Goal: Task Accomplishment & Management: Manage account settings

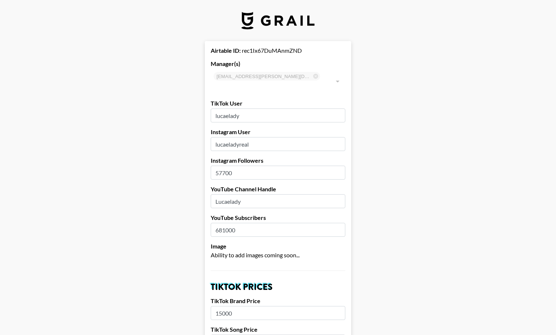
select select "USD"
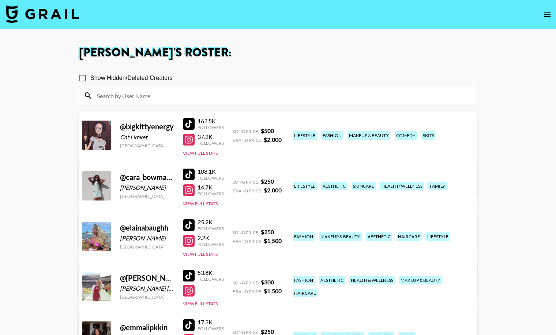
click at [65, 17] on img at bounding box center [42, 14] width 73 height 18
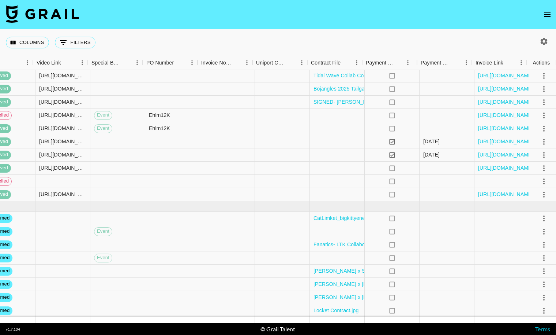
scroll to position [35, 659]
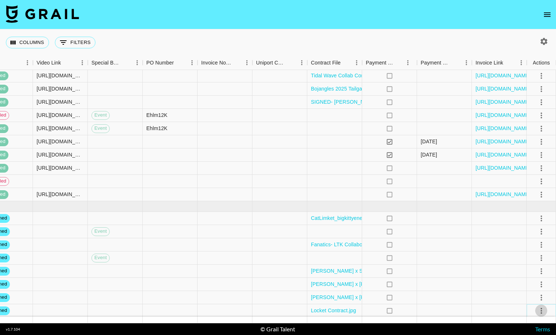
click at [542, 307] on icon "select merge strategy" at bounding box center [541, 310] width 1 height 6
click at [542, 269] on li "Draft Created" at bounding box center [533, 267] width 48 height 13
click at [458, 313] on div at bounding box center [444, 310] width 55 height 13
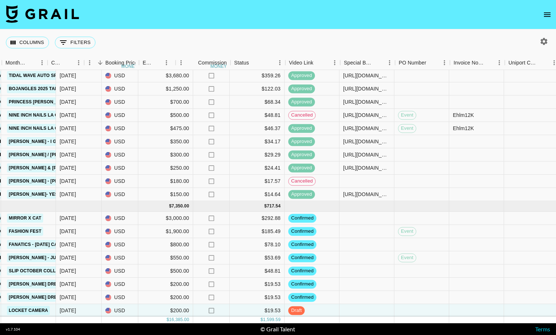
scroll to position [35, 325]
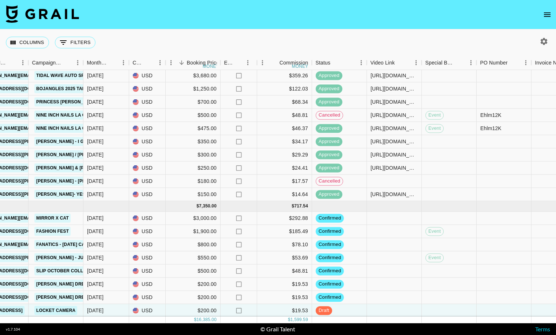
click at [542, 14] on button "open drawer" at bounding box center [547, 14] width 15 height 15
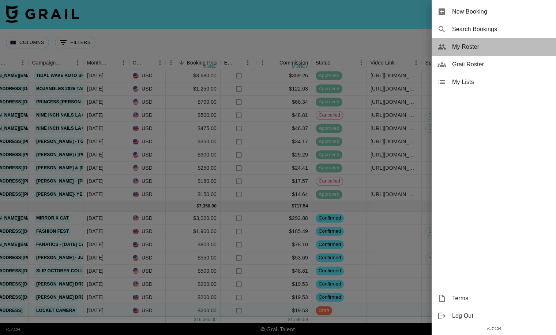
click at [470, 42] on span "My Roster" at bounding box center [501, 46] width 98 height 9
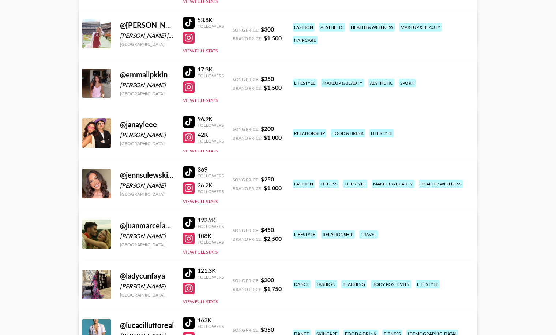
scroll to position [374, 0]
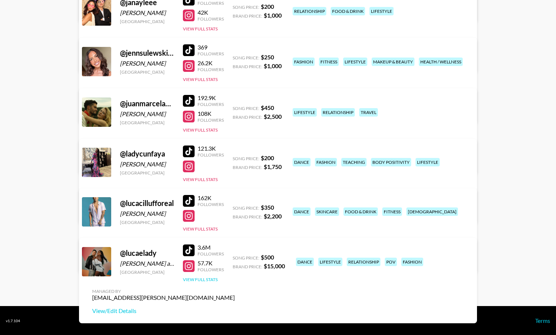
click at [199, 279] on button "View Full Stats" at bounding box center [200, 278] width 35 height 5
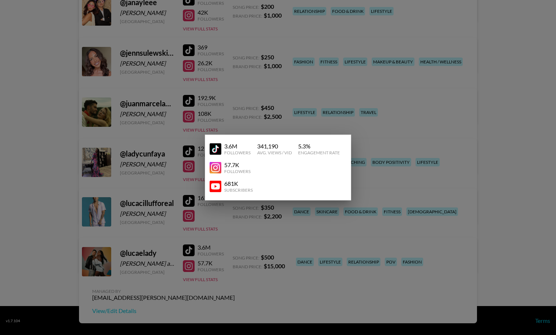
click at [194, 286] on div at bounding box center [278, 167] width 556 height 335
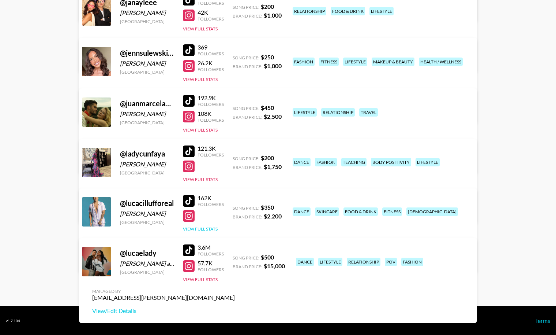
click at [205, 227] on button "View Full Stats" at bounding box center [200, 228] width 35 height 5
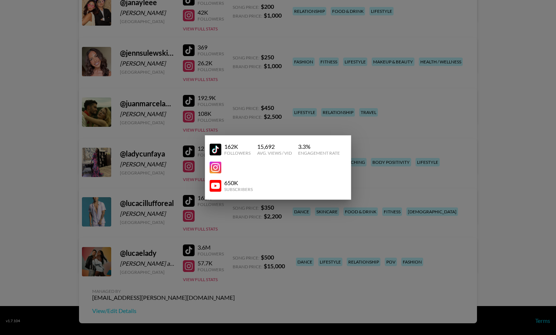
click at [57, 221] on div at bounding box center [278, 167] width 556 height 335
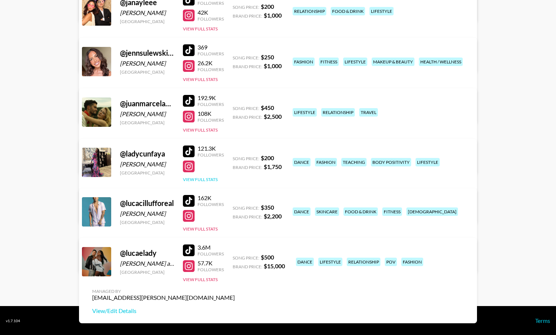
click at [212, 178] on button "View Full Stats" at bounding box center [200, 178] width 35 height 5
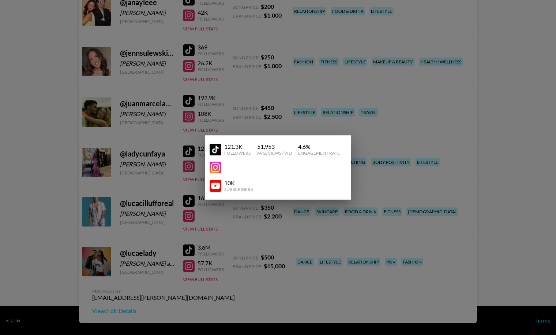
click at [47, 185] on div at bounding box center [278, 167] width 556 height 335
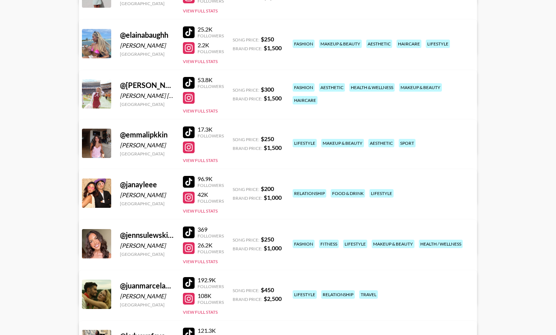
scroll to position [0, 0]
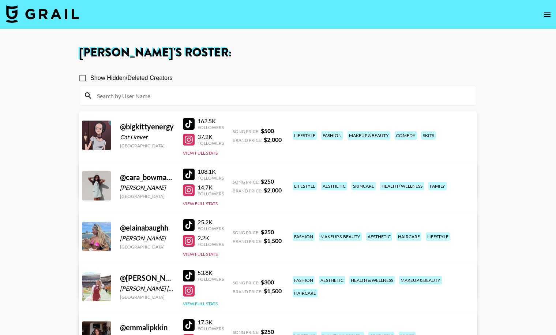
click at [194, 300] on button "View Full Stats" at bounding box center [200, 302] width 35 height 5
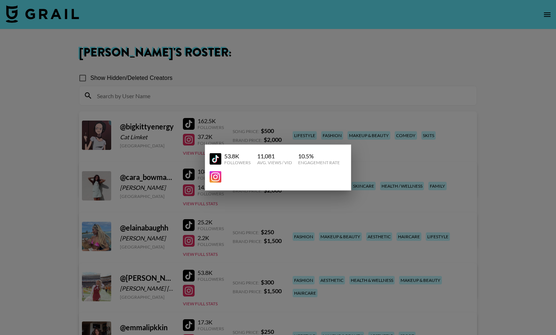
click at [62, 269] on div at bounding box center [278, 167] width 556 height 335
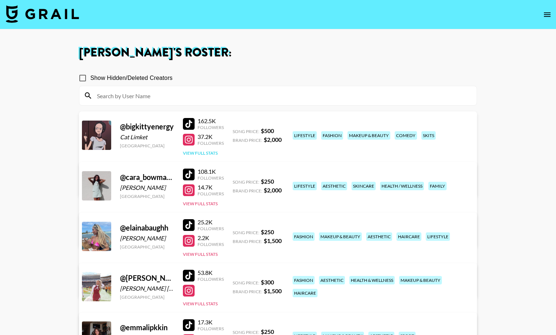
click at [197, 151] on button "View Full Stats" at bounding box center [200, 152] width 35 height 5
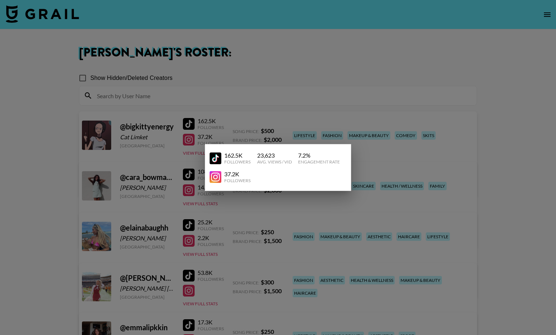
click at [154, 190] on div at bounding box center [278, 167] width 556 height 335
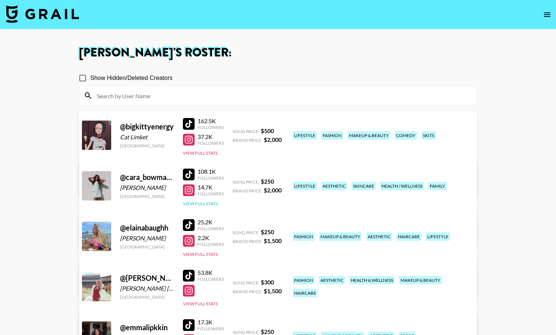
click at [217, 202] on button "View Full Stats" at bounding box center [200, 203] width 35 height 5
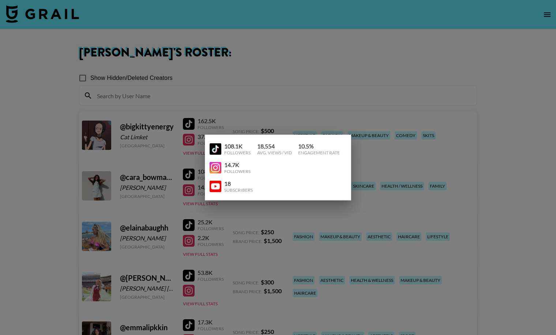
click at [208, 236] on div at bounding box center [278, 167] width 556 height 335
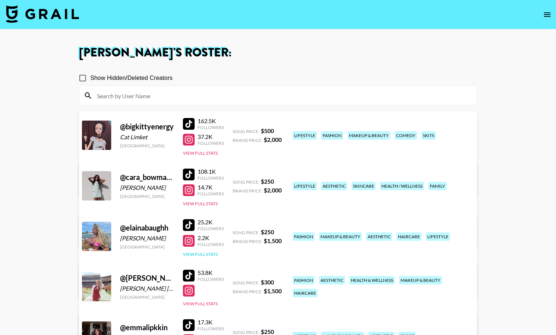
click at [207, 255] on button "View Full Stats" at bounding box center [200, 253] width 35 height 5
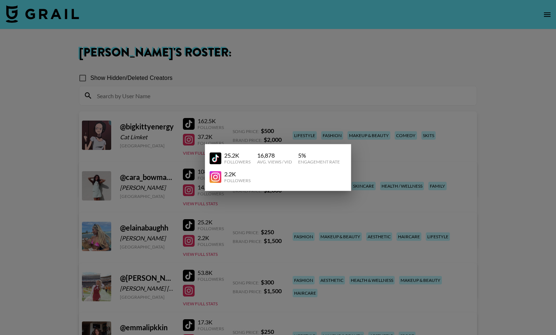
click at [52, 207] on div at bounding box center [278, 167] width 556 height 335
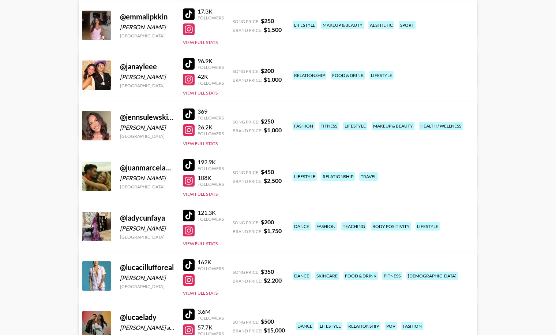
scroll to position [374, 0]
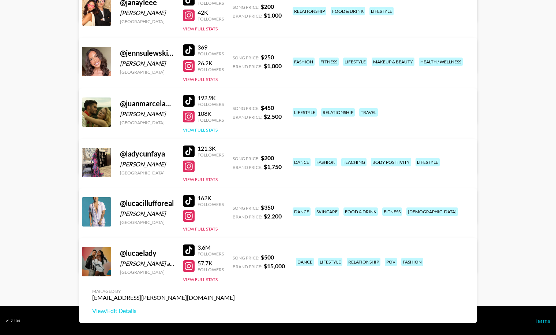
click at [211, 130] on button "View Full Stats" at bounding box center [200, 129] width 35 height 5
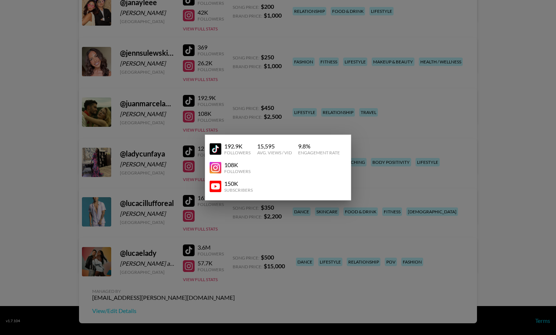
click at [60, 135] on div at bounding box center [278, 167] width 556 height 335
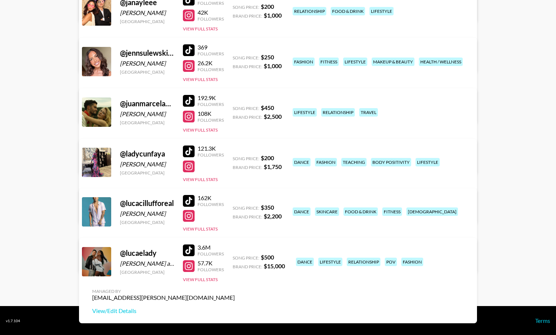
click at [212, 75] on div "369 Followers 26.2K Followers View Full Stats" at bounding box center [203, 62] width 41 height 42
click at [213, 80] on button "View Full Stats" at bounding box center [200, 78] width 35 height 5
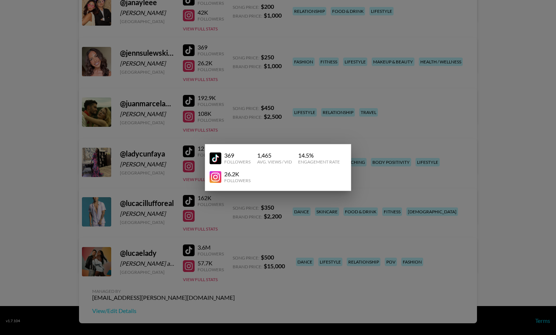
click at [46, 139] on div at bounding box center [278, 167] width 556 height 335
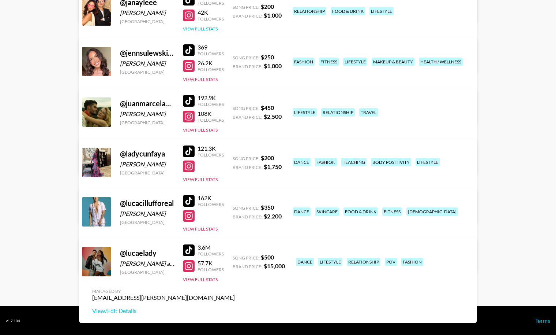
click at [185, 26] on button "View Full Stats" at bounding box center [200, 28] width 35 height 5
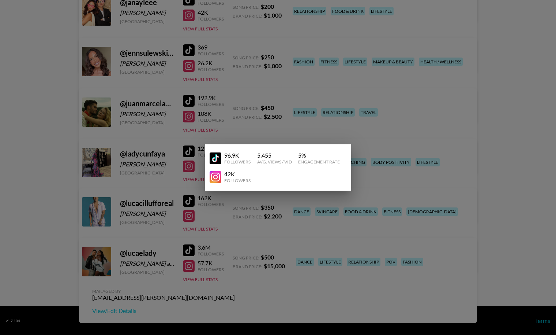
click at [49, 110] on div at bounding box center [278, 167] width 556 height 335
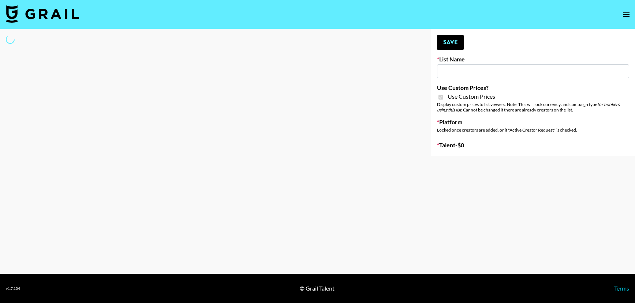
select select "Brand"
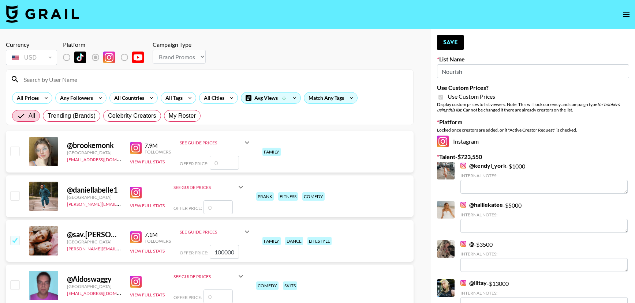
type input "Nourish"
checkbox input "true"
click at [186, 117] on span "My Roster" at bounding box center [182, 116] width 27 height 9
click at [169, 116] on input "My Roster" at bounding box center [169, 116] width 0 height 0
radio input "true"
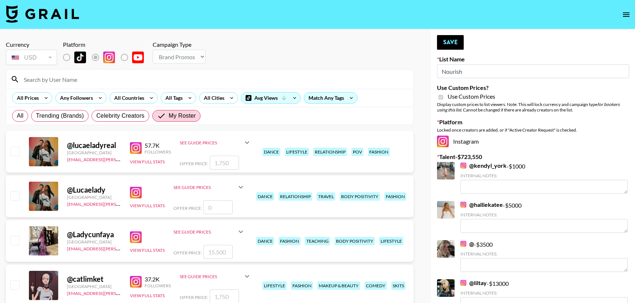
click at [16, 153] on input "checkbox" at bounding box center [14, 151] width 9 height 9
checkbox input "true"
type input "1750"
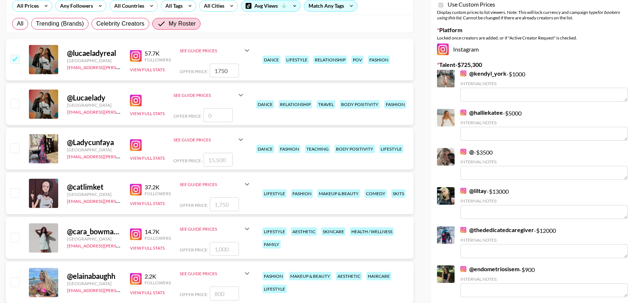
scroll to position [97, 0]
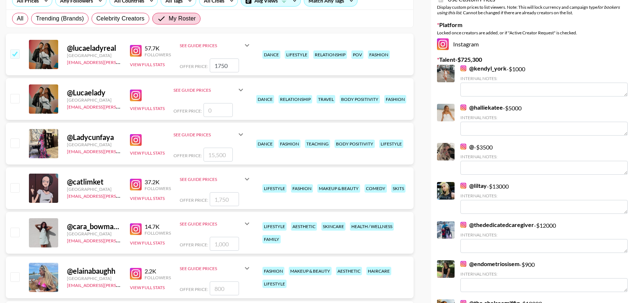
click at [18, 147] on input "checkbox" at bounding box center [14, 143] width 9 height 9
checkbox input "true"
type input "15500"
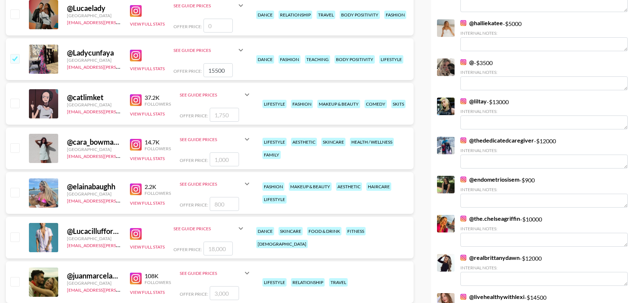
scroll to position [183, 0]
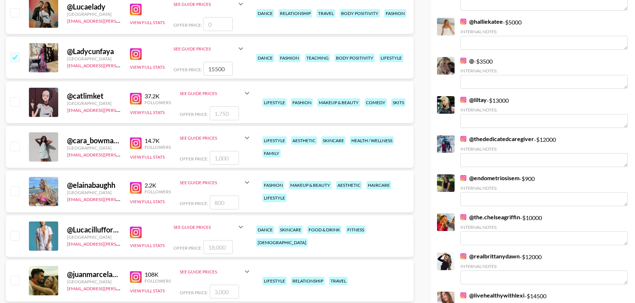
click at [12, 239] on input "checkbox" at bounding box center [14, 235] width 9 height 9
checkbox input "true"
type input "18000"
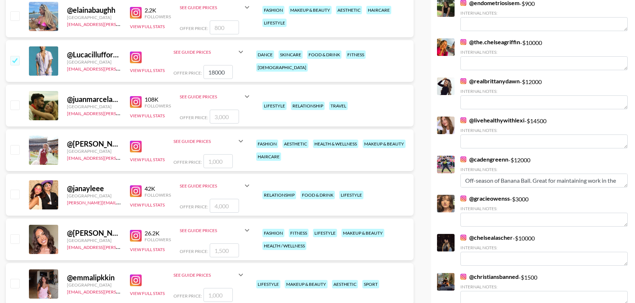
scroll to position [359, 0]
click at [15, 151] on input "checkbox" at bounding box center [14, 149] width 9 height 9
checkbox input "true"
type input "1000"
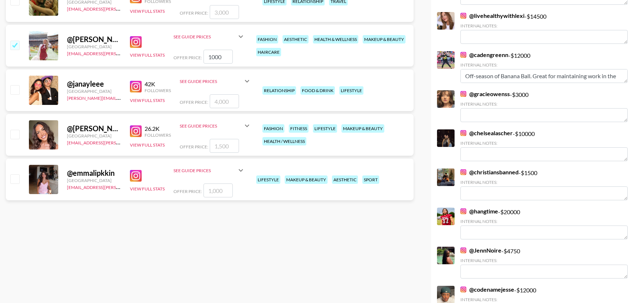
scroll to position [0, 0]
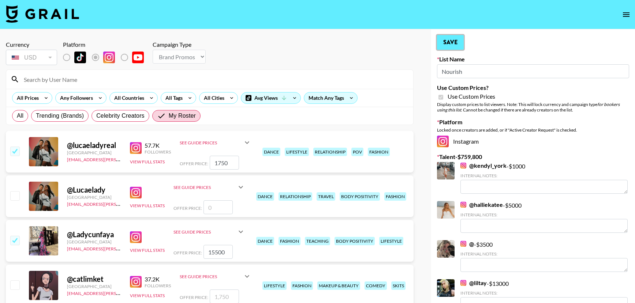
click at [457, 38] on button "Save" at bounding box center [450, 42] width 27 height 15
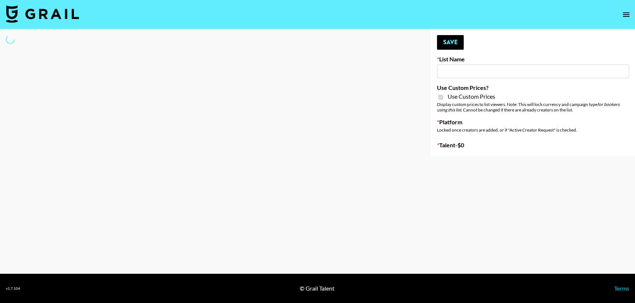
type input "Foreo Q4"
checkbox input "true"
select select "Song"
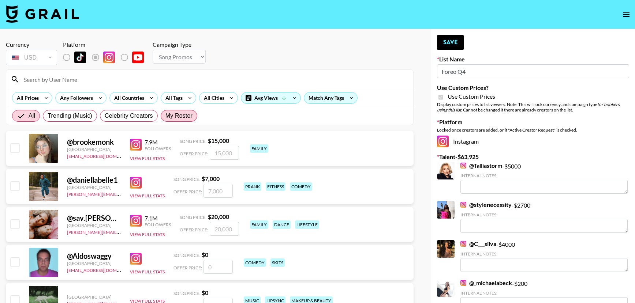
click at [173, 112] on span "My Roster" at bounding box center [178, 116] width 27 height 9
click at [165, 116] on input "My Roster" at bounding box center [165, 116] width 0 height 0
radio input "true"
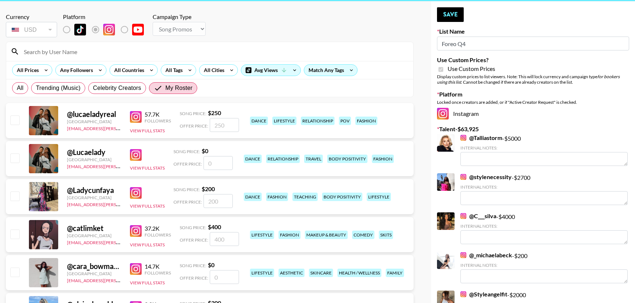
scroll to position [93, 0]
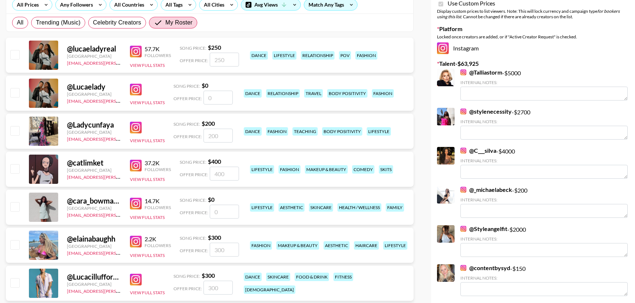
click at [15, 131] on input "checkbox" at bounding box center [14, 130] width 9 height 9
checkbox input "true"
type input "200"
click at [15, 168] on input "checkbox" at bounding box center [14, 168] width 9 height 9
checkbox input "true"
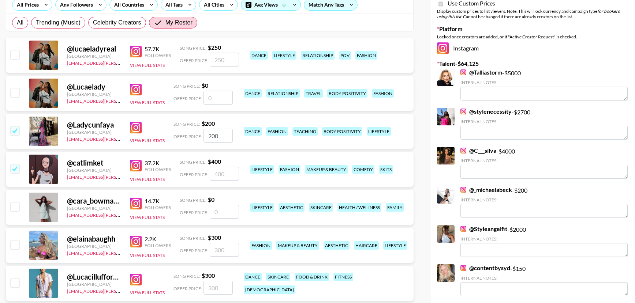
type input "400"
click at [15, 209] on input "checkbox" at bounding box center [14, 206] width 9 height 9
checkbox input "false"
click at [15, 245] on input "checkbox" at bounding box center [14, 244] width 9 height 9
checkbox input "true"
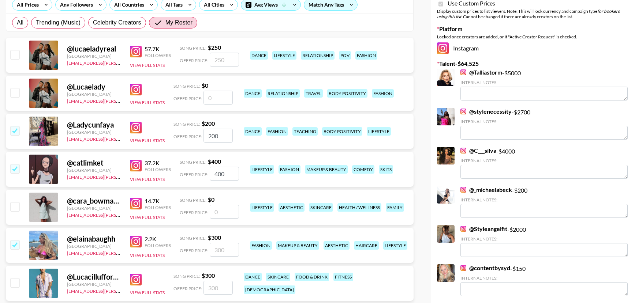
type input "300"
click at [17, 208] on input "checkbox" at bounding box center [14, 206] width 9 height 9
checkbox input "false"
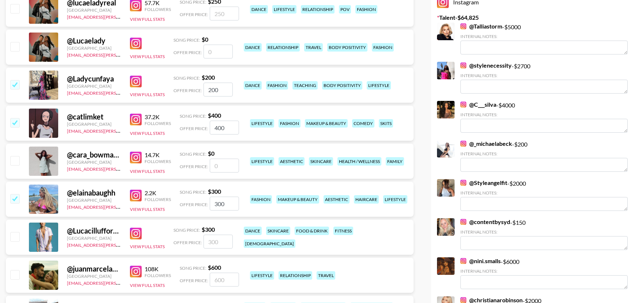
scroll to position [127, 0]
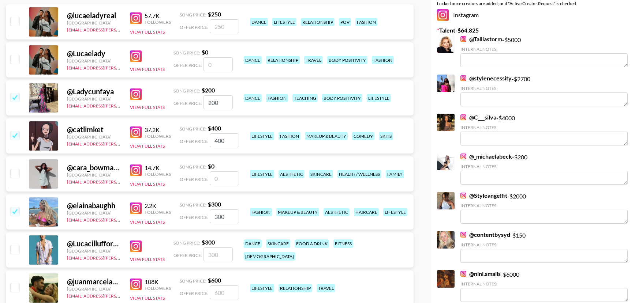
click at [223, 182] on input "number" at bounding box center [224, 179] width 29 height 14
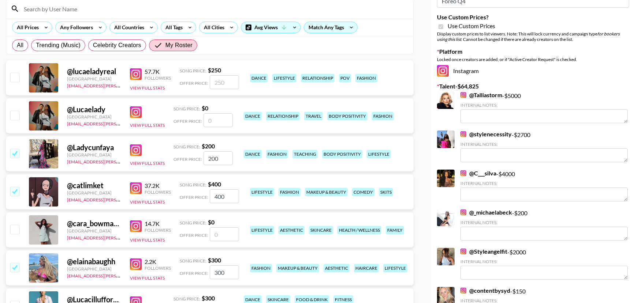
scroll to position [85, 0]
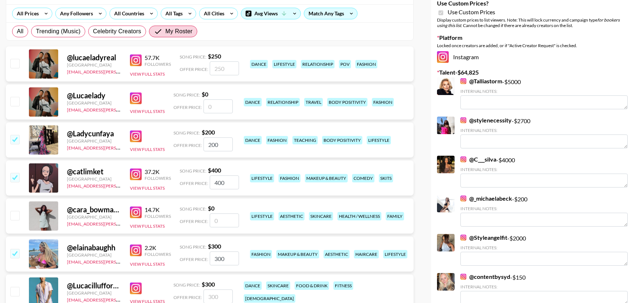
click at [227, 149] on input "200" at bounding box center [217, 145] width 29 height 14
type input "2"
checkbox input "false"
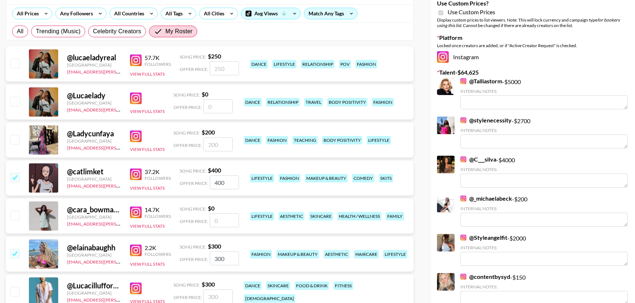
checkbox input "true"
type input "5000"
click at [225, 184] on input "400" at bounding box center [224, 183] width 29 height 14
type input "4"
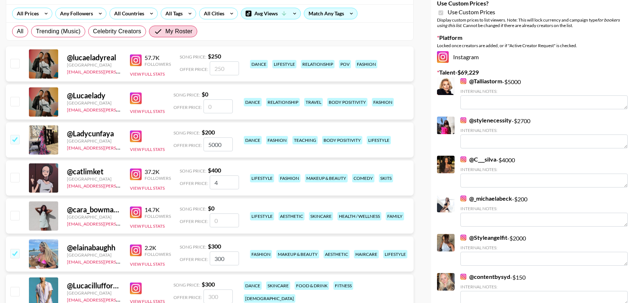
checkbox input "false"
checkbox input "true"
type input "2000"
click at [227, 228] on div "@ cara_bowman12 United States alyx.wilson@grail-talent.com 14.7K Followers View…" at bounding box center [210, 216] width 408 height 35
click at [227, 227] on input "number" at bounding box center [224, 221] width 29 height 14
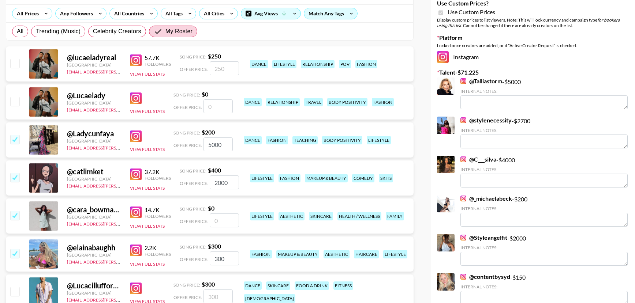
checkbox input "true"
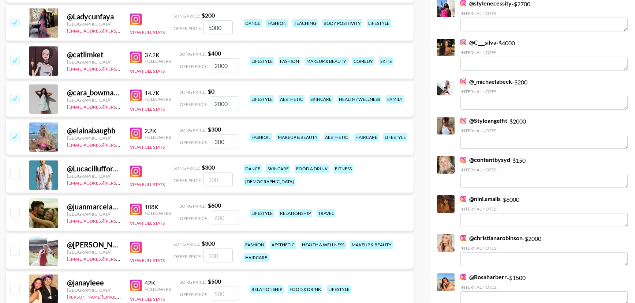
scroll to position [210, 0]
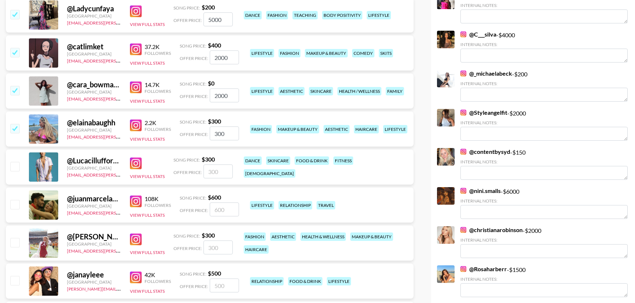
type input "2000"
click at [219, 138] on input "300" at bounding box center [224, 134] width 29 height 14
type input "3"
checkbox input "false"
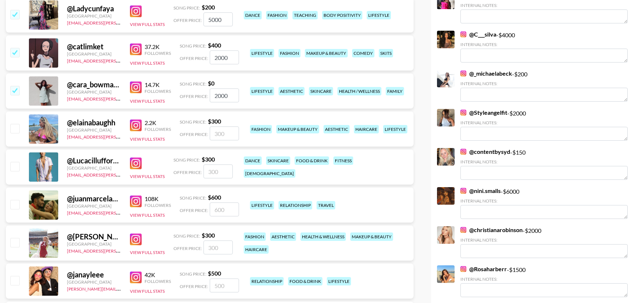
checkbox input "true"
type input "1000"
click at [17, 204] on input "checkbox" at bounding box center [14, 204] width 9 height 9
checkbox input "true"
click at [223, 210] on input "600" at bounding box center [224, 210] width 29 height 14
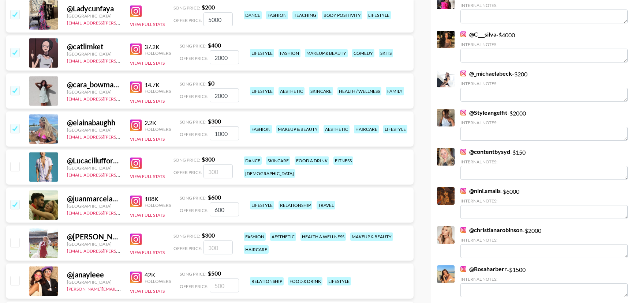
click at [223, 210] on input "600" at bounding box center [224, 210] width 29 height 14
click at [220, 210] on input "600" at bounding box center [224, 210] width 29 height 14
type input "60"
checkbox input "false"
checkbox input "true"
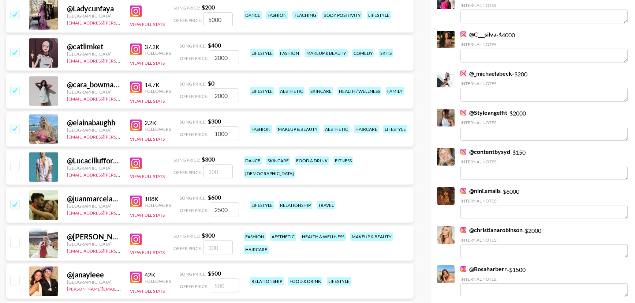
type input "2500"
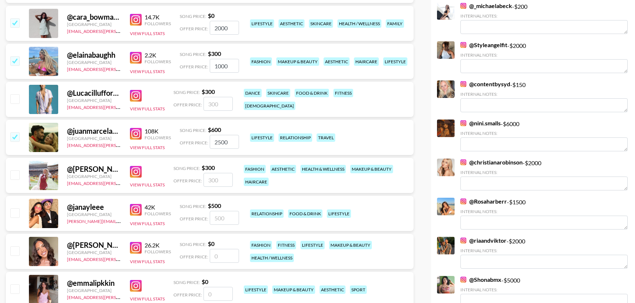
scroll to position [280, 0]
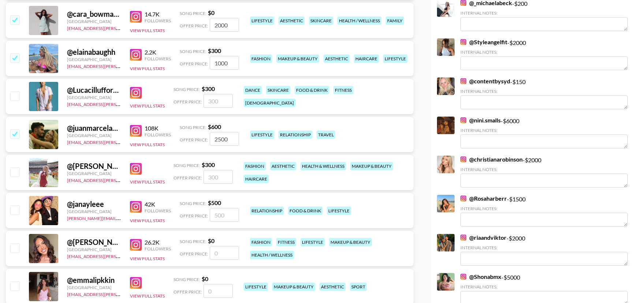
click at [223, 181] on input "number" at bounding box center [217, 177] width 29 height 14
checkbox input "true"
type input "1500"
click at [16, 210] on input "checkbox" at bounding box center [14, 210] width 9 height 9
checkbox input "true"
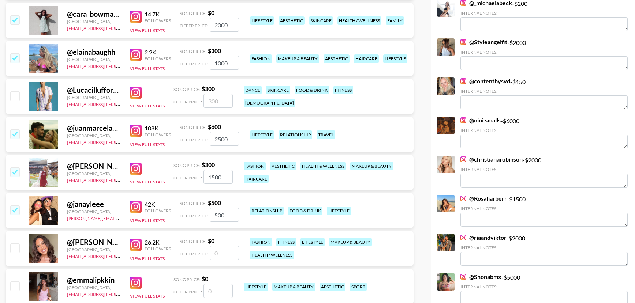
click at [217, 215] on input "500" at bounding box center [224, 215] width 29 height 14
type input "1500"
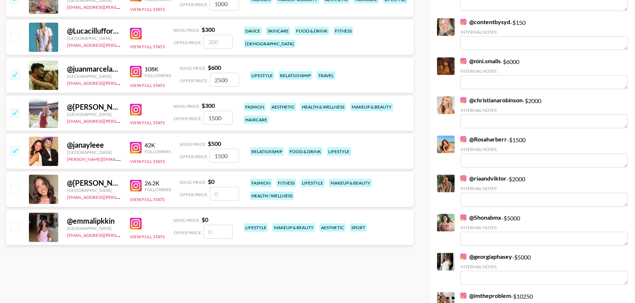
scroll to position [340, 0]
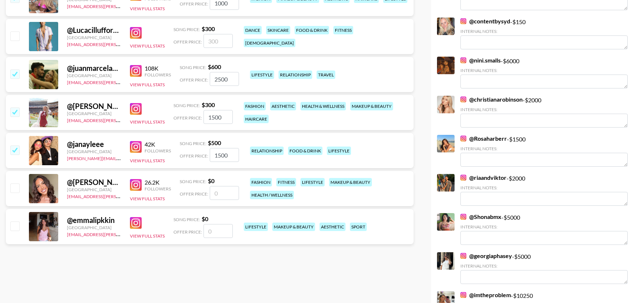
click at [16, 190] on input "checkbox" at bounding box center [14, 188] width 9 height 9
click at [220, 194] on input "number" at bounding box center [224, 193] width 29 height 14
checkbox input "true"
type input "1000"
click at [218, 227] on input "number" at bounding box center [217, 231] width 29 height 14
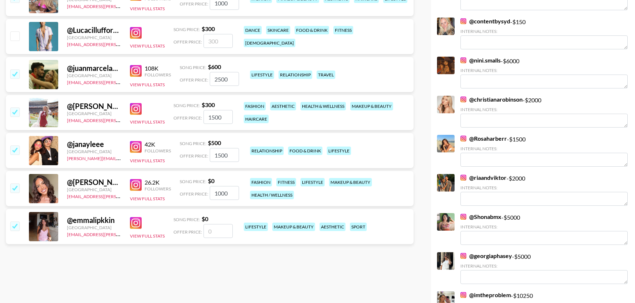
checkbox input "true"
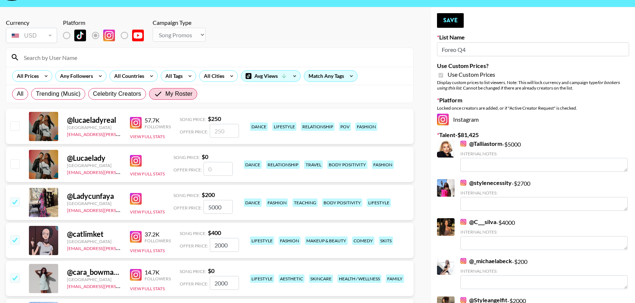
scroll to position [9, 0]
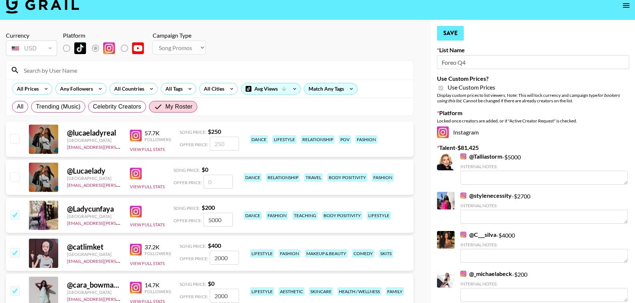
type input "1000"
click at [461, 31] on button "Save" at bounding box center [450, 33] width 27 height 15
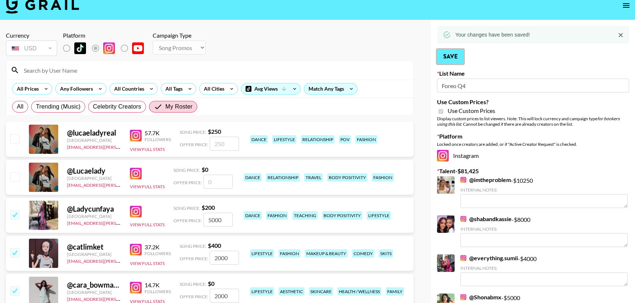
click at [456, 56] on button "Save" at bounding box center [450, 56] width 27 height 15
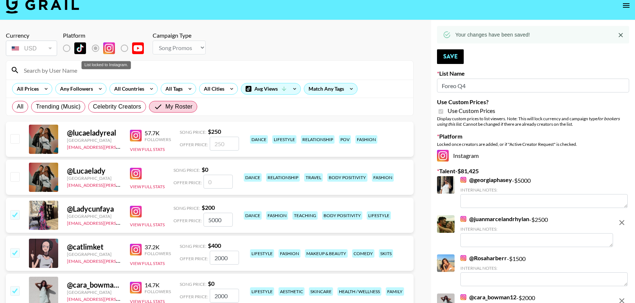
click at [68, 48] on label "List locked to Instagram." at bounding box center [72, 48] width 27 height 15
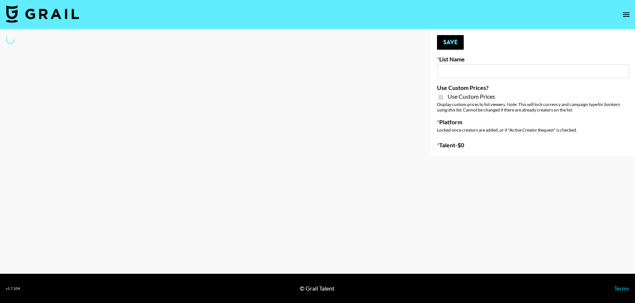
type input "FlexiSpot (Japanese Joinery Bed)"
checkbox input "true"
select select "Brand"
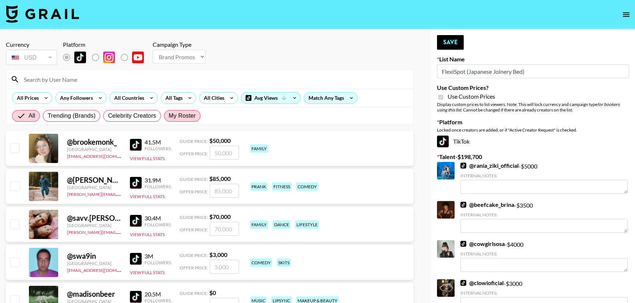
click at [180, 119] on span "My Roster" at bounding box center [182, 116] width 27 height 9
click at [169, 116] on input "My Roster" at bounding box center [169, 116] width 0 height 0
radio input "true"
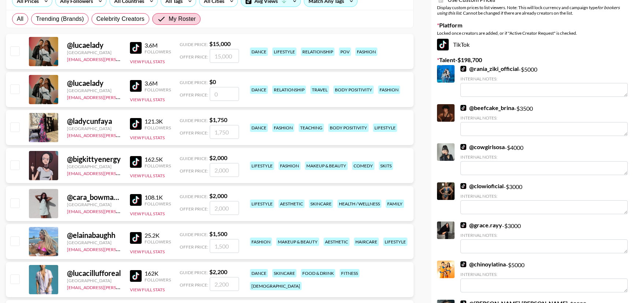
scroll to position [105, 0]
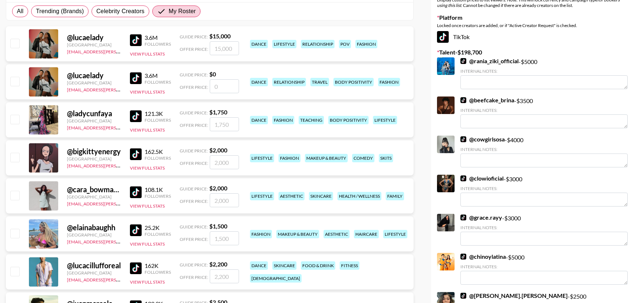
click at [17, 160] on input "checkbox" at bounding box center [14, 157] width 9 height 9
checkbox input "true"
type input "2000"
click at [16, 196] on input "checkbox" at bounding box center [14, 195] width 9 height 9
checkbox input "true"
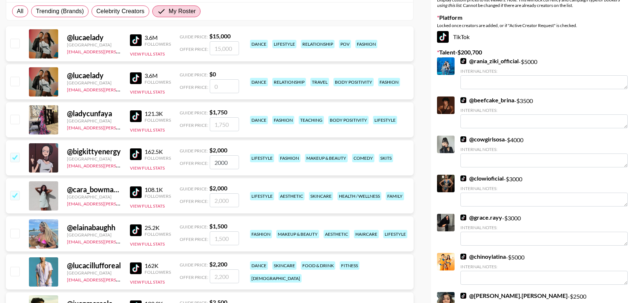
type input "2000"
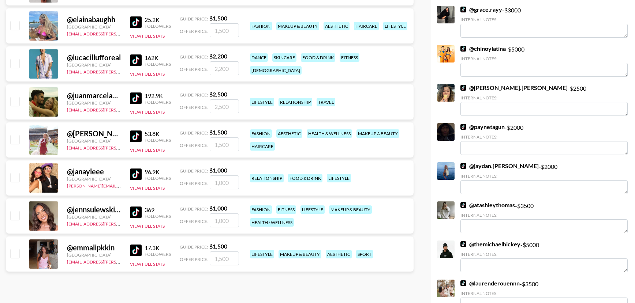
scroll to position [311, 0]
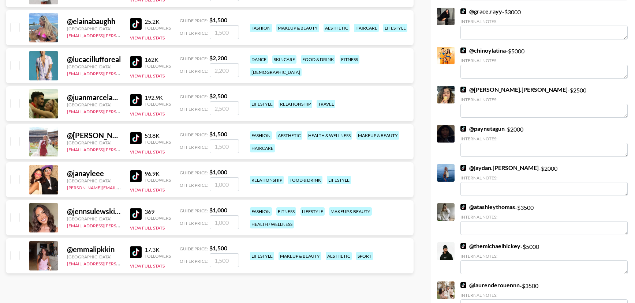
click at [16, 142] on input "checkbox" at bounding box center [14, 141] width 9 height 9
checkbox input "true"
type input "1500"
click at [15, 105] on input "checkbox" at bounding box center [14, 103] width 9 height 9
checkbox input "true"
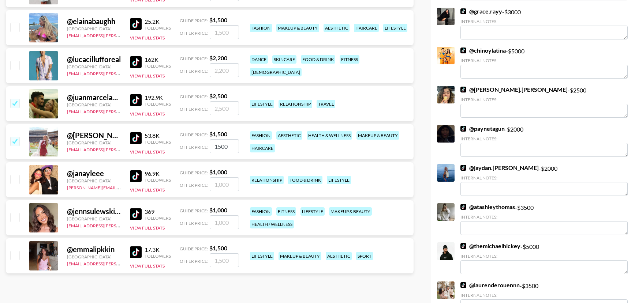
type input "2500"
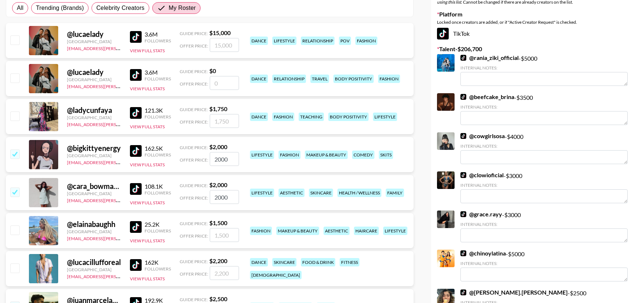
scroll to position [105, 0]
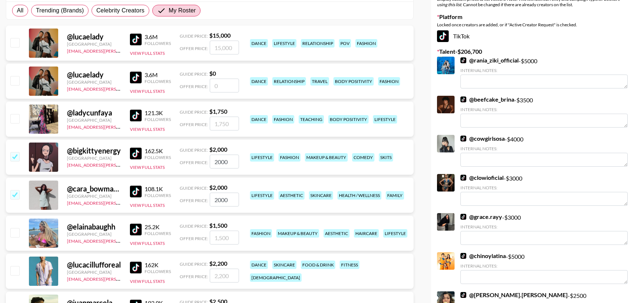
click at [14, 118] on input "checkbox" at bounding box center [14, 118] width 9 height 9
checkbox input "true"
type input "1750"
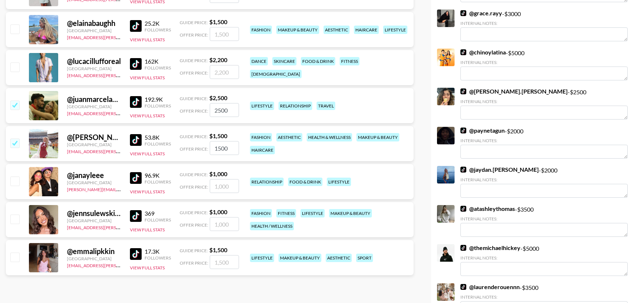
scroll to position [310, 0]
click at [18, 217] on input "checkbox" at bounding box center [14, 218] width 9 height 9
checkbox input "true"
type input "1000"
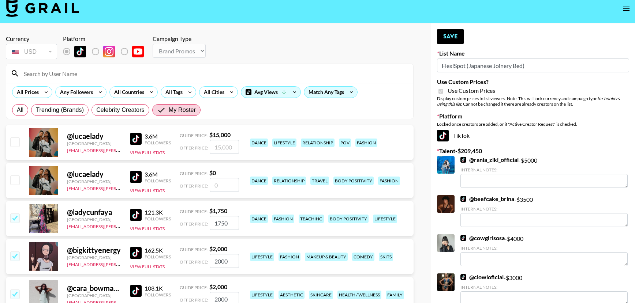
scroll to position [0, 0]
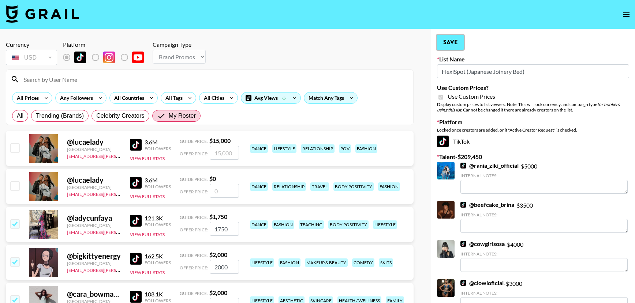
click at [458, 49] on button "Save" at bounding box center [450, 42] width 27 height 15
